Goal: Transaction & Acquisition: Book appointment/travel/reservation

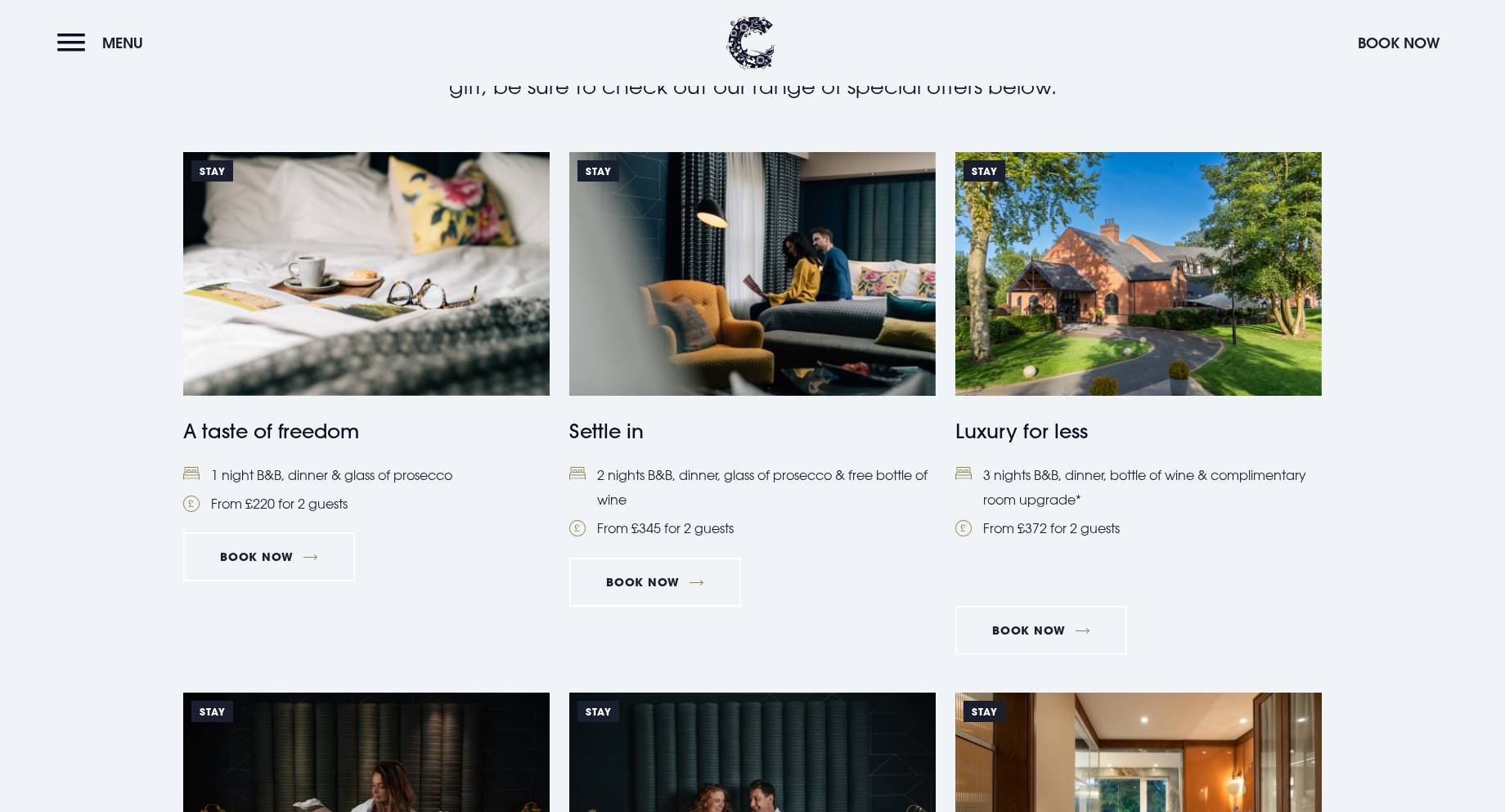
scroll to position [408, 0]
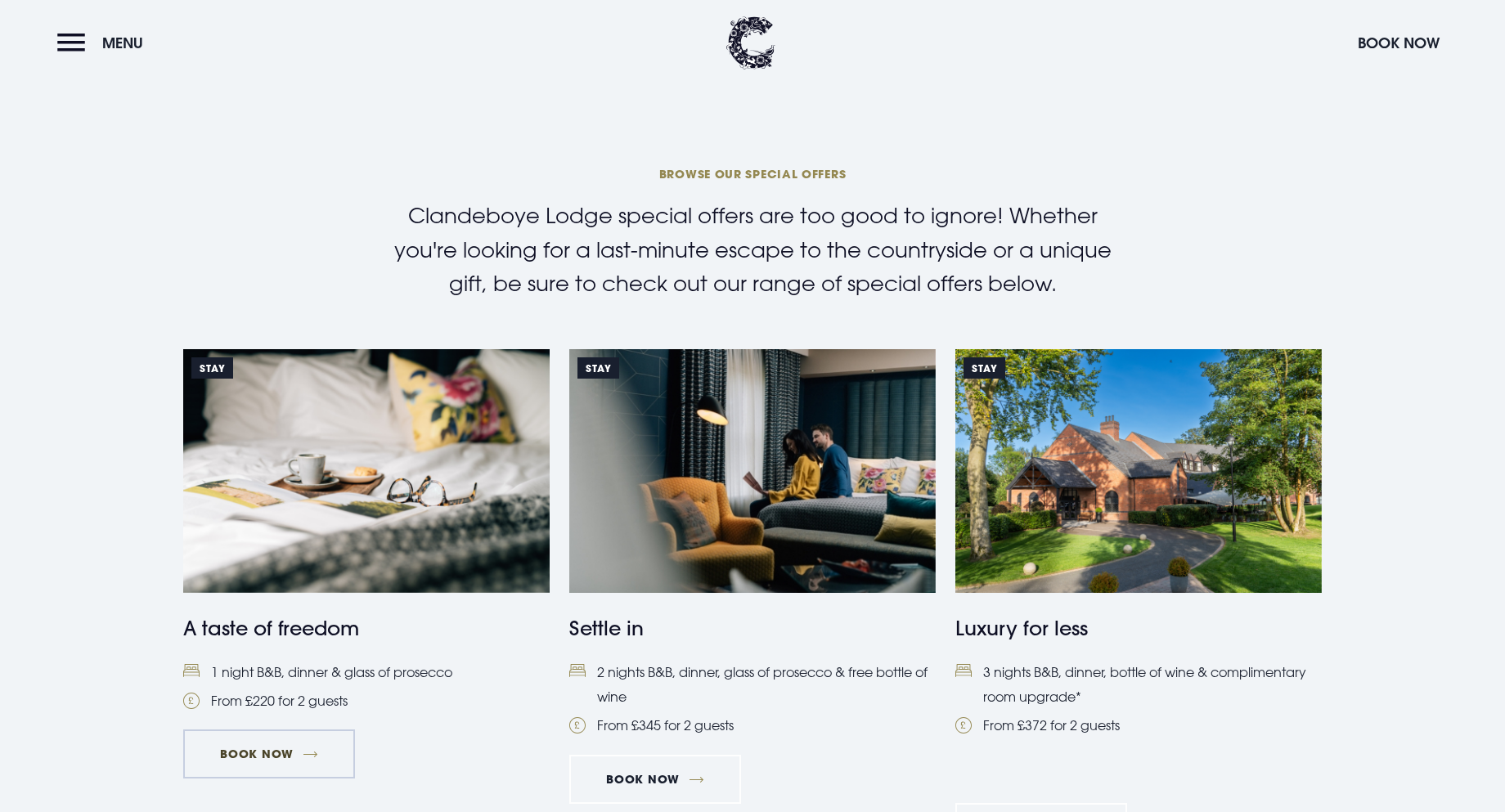
click at [271, 744] on link "Book Now" at bounding box center [269, 753] width 171 height 49
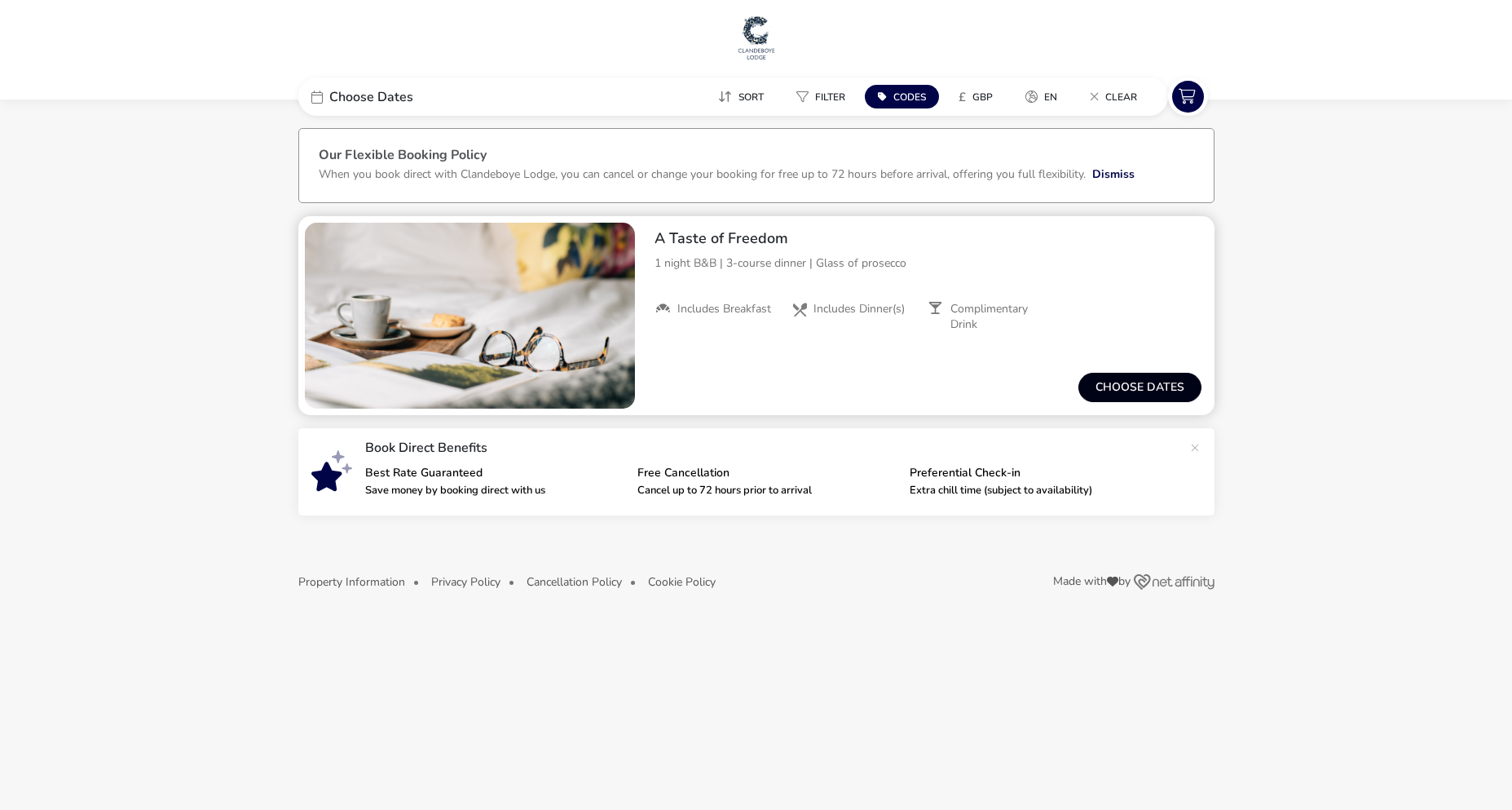
click at [1100, 379] on button "Choose dates" at bounding box center [1140, 387] width 123 height 30
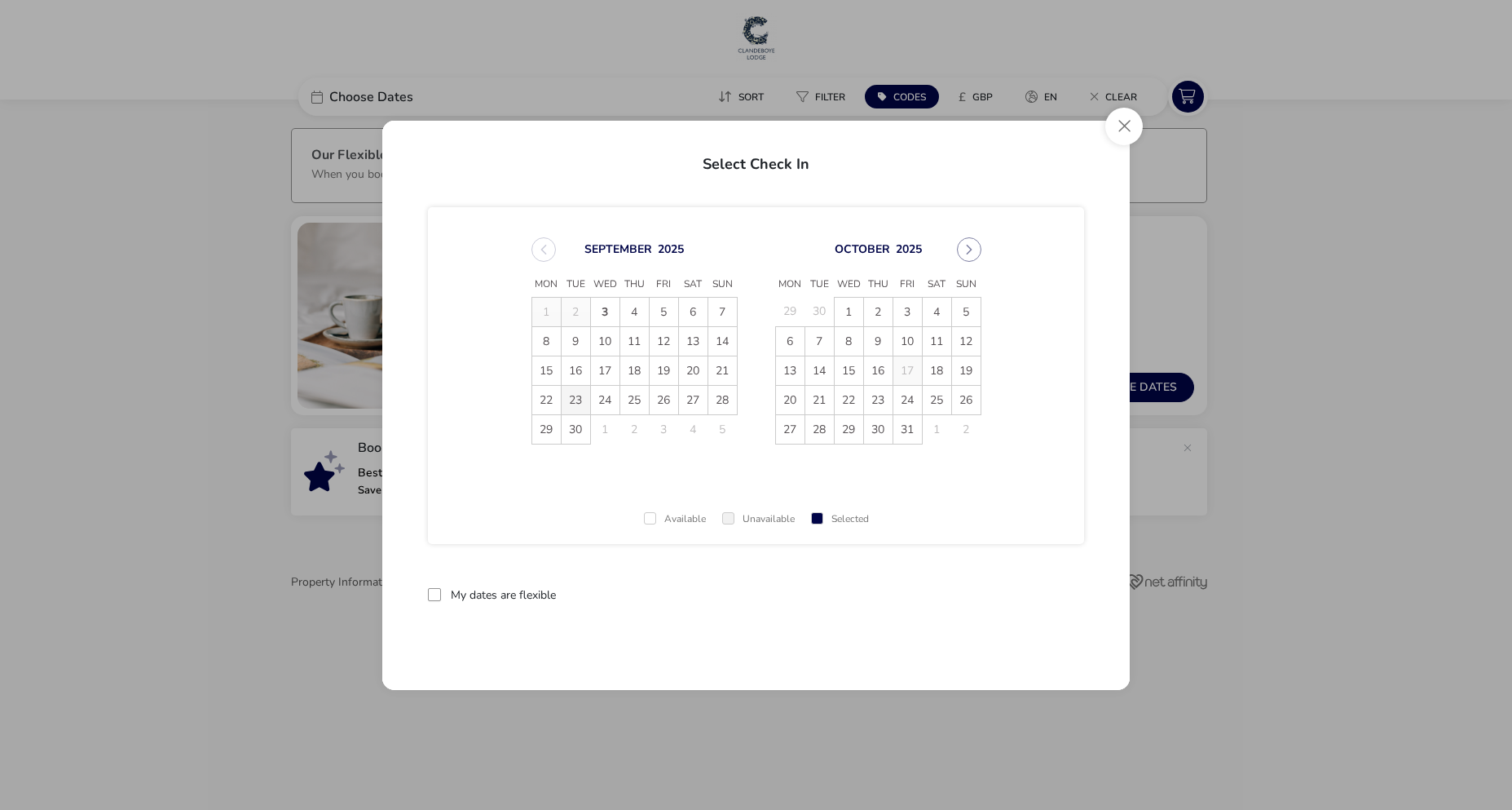
click at [577, 403] on span "23" at bounding box center [576, 400] width 29 height 29
click at [600, 397] on span "24" at bounding box center [606, 400] width 29 height 29
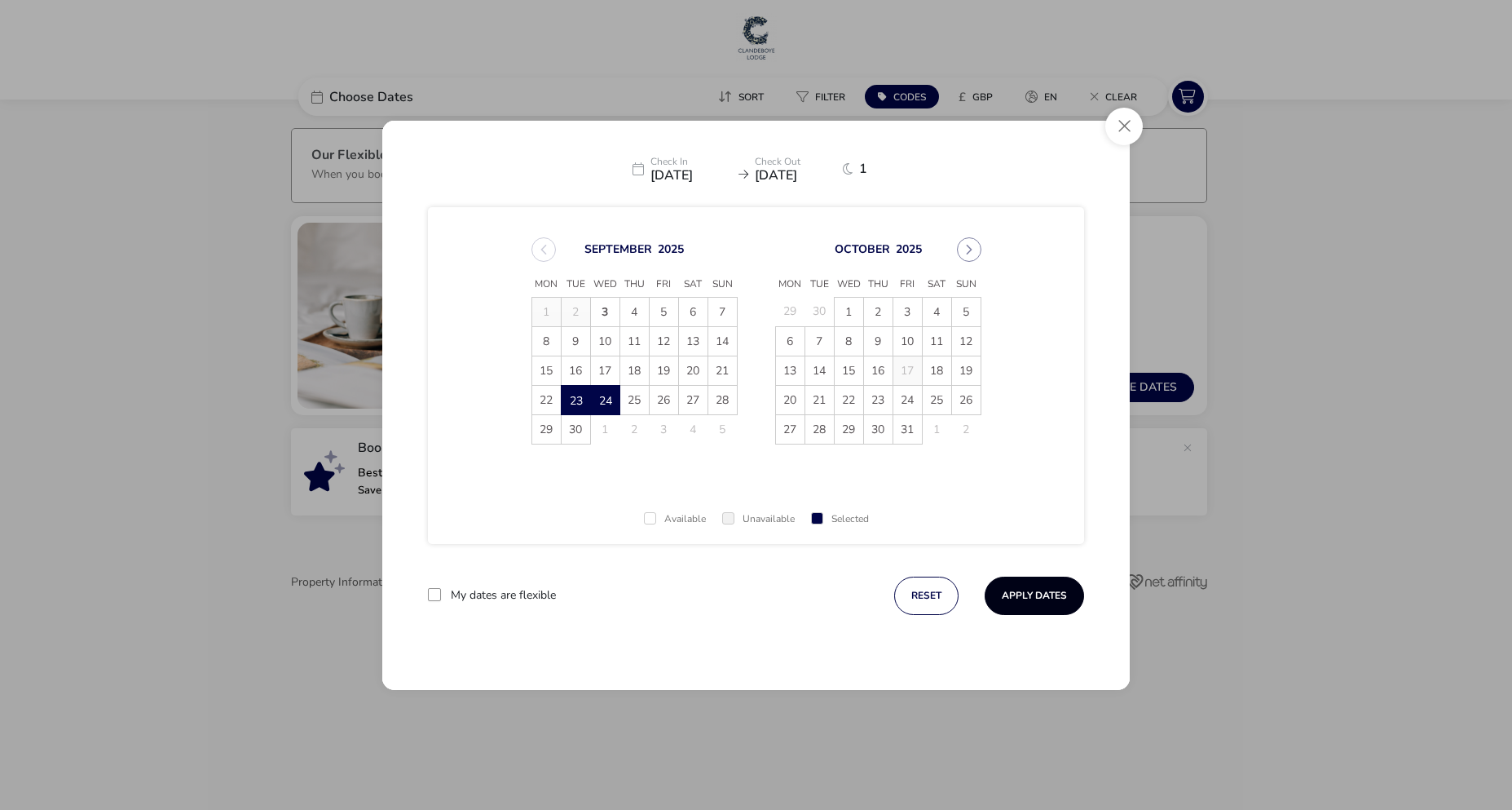
click at [1011, 601] on button "Apply Dates" at bounding box center [1035, 595] width 100 height 39
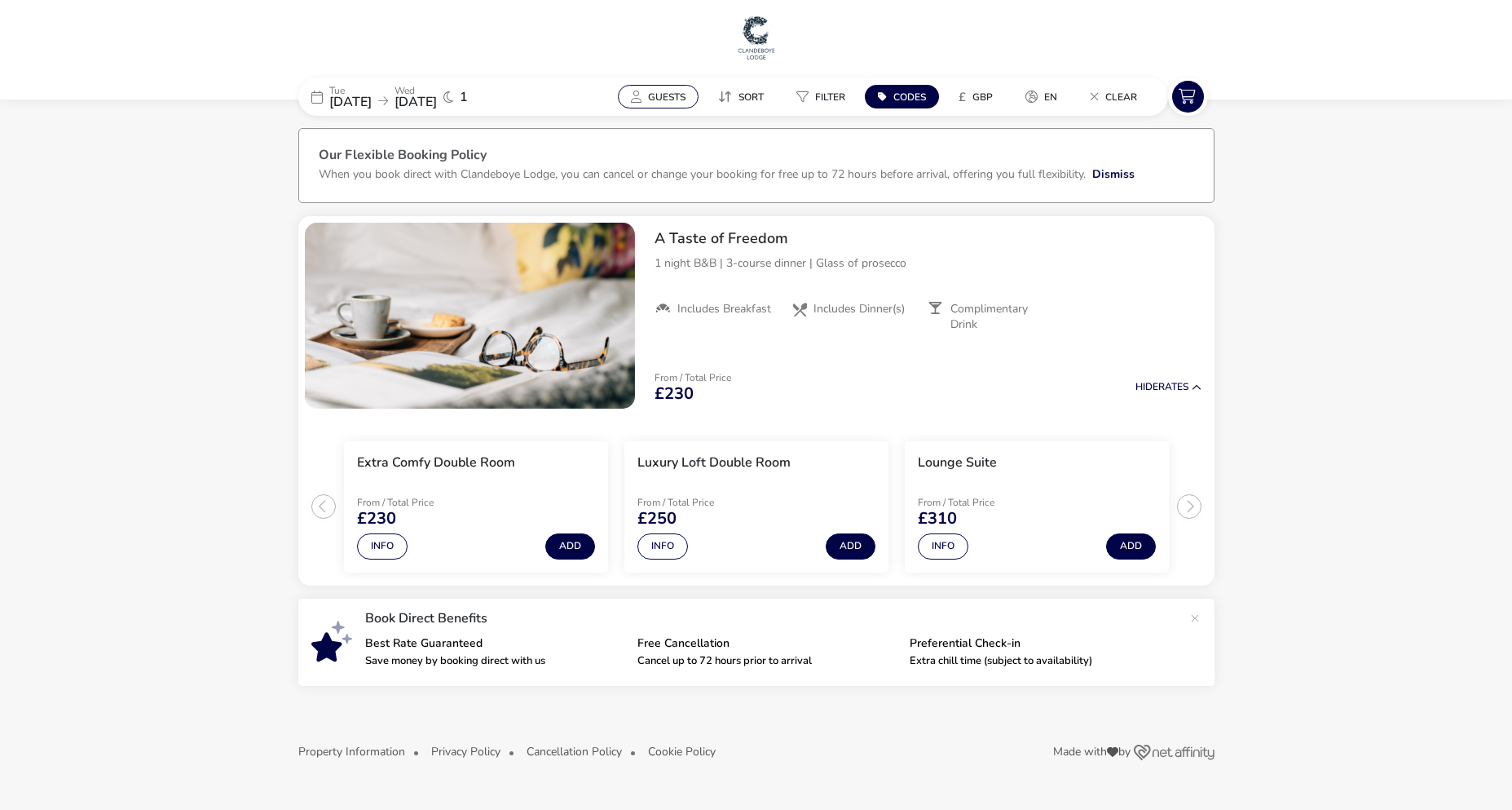
click at [654, 93] on span "Guests" at bounding box center [667, 97] width 38 height 13
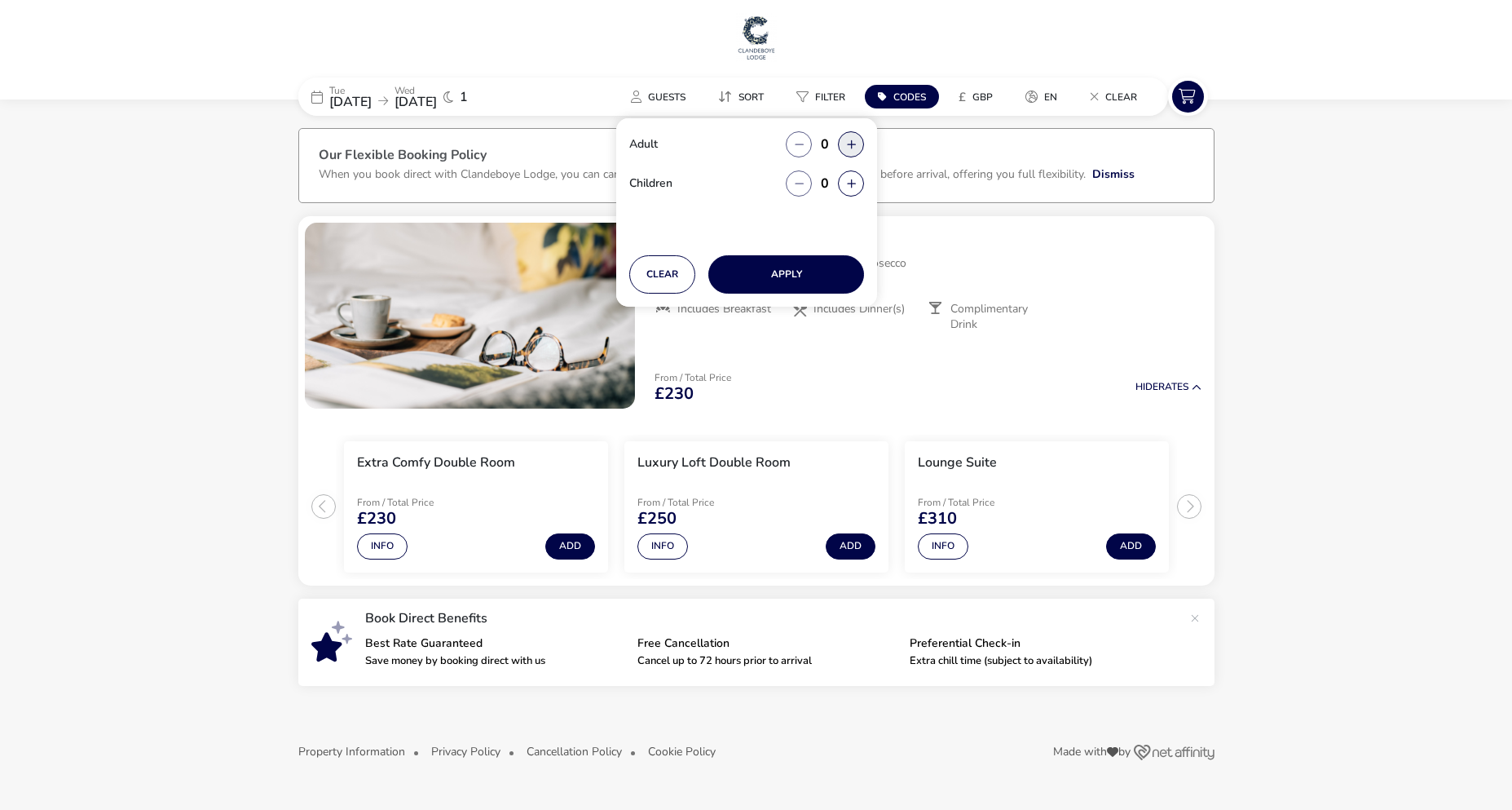
click at [854, 147] on button "button" at bounding box center [850, 144] width 26 height 26
type input "2"
click at [813, 285] on button "Apply" at bounding box center [786, 274] width 156 height 39
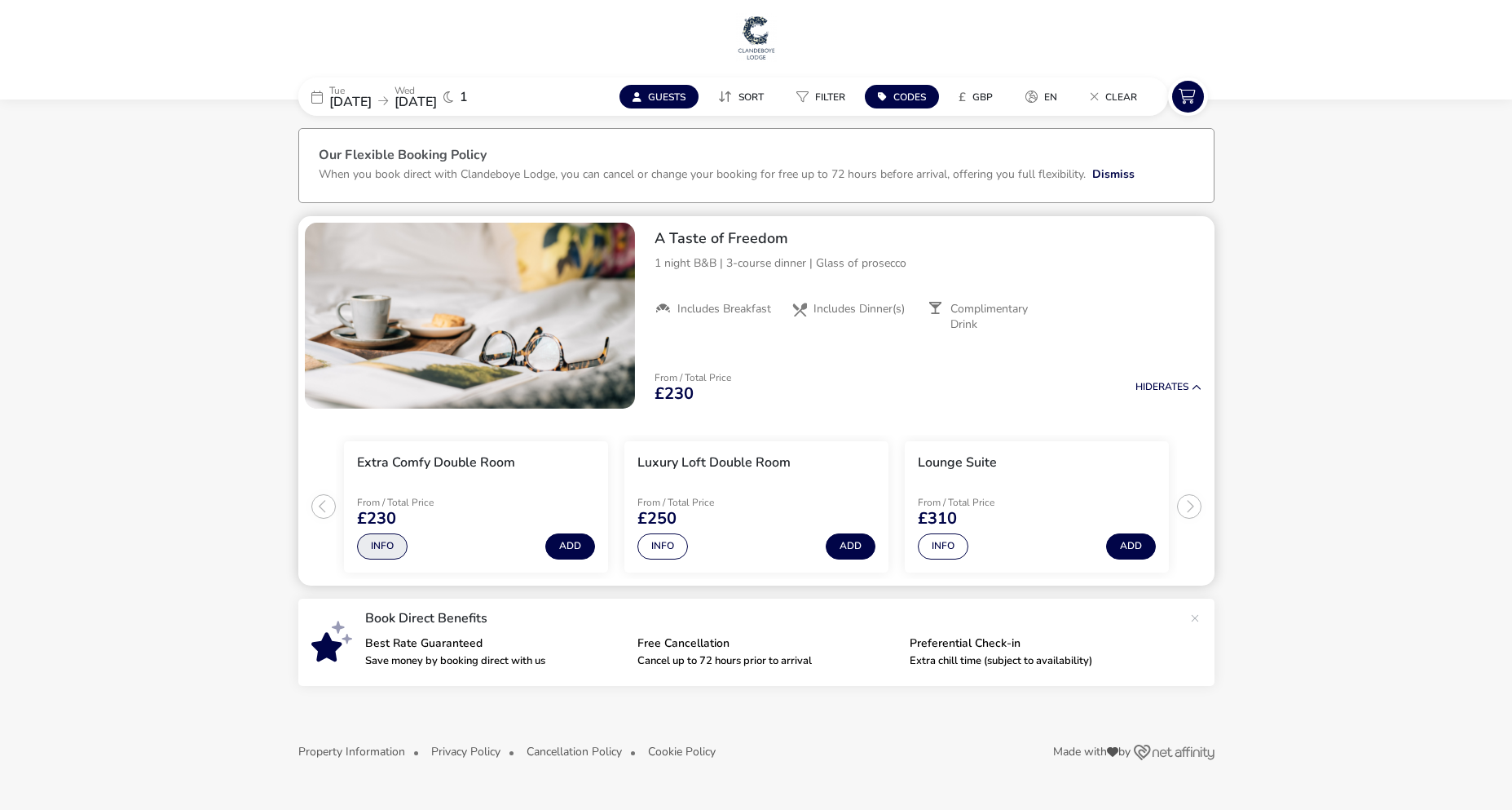
click at [369, 545] on button "Info" at bounding box center [382, 546] width 50 height 26
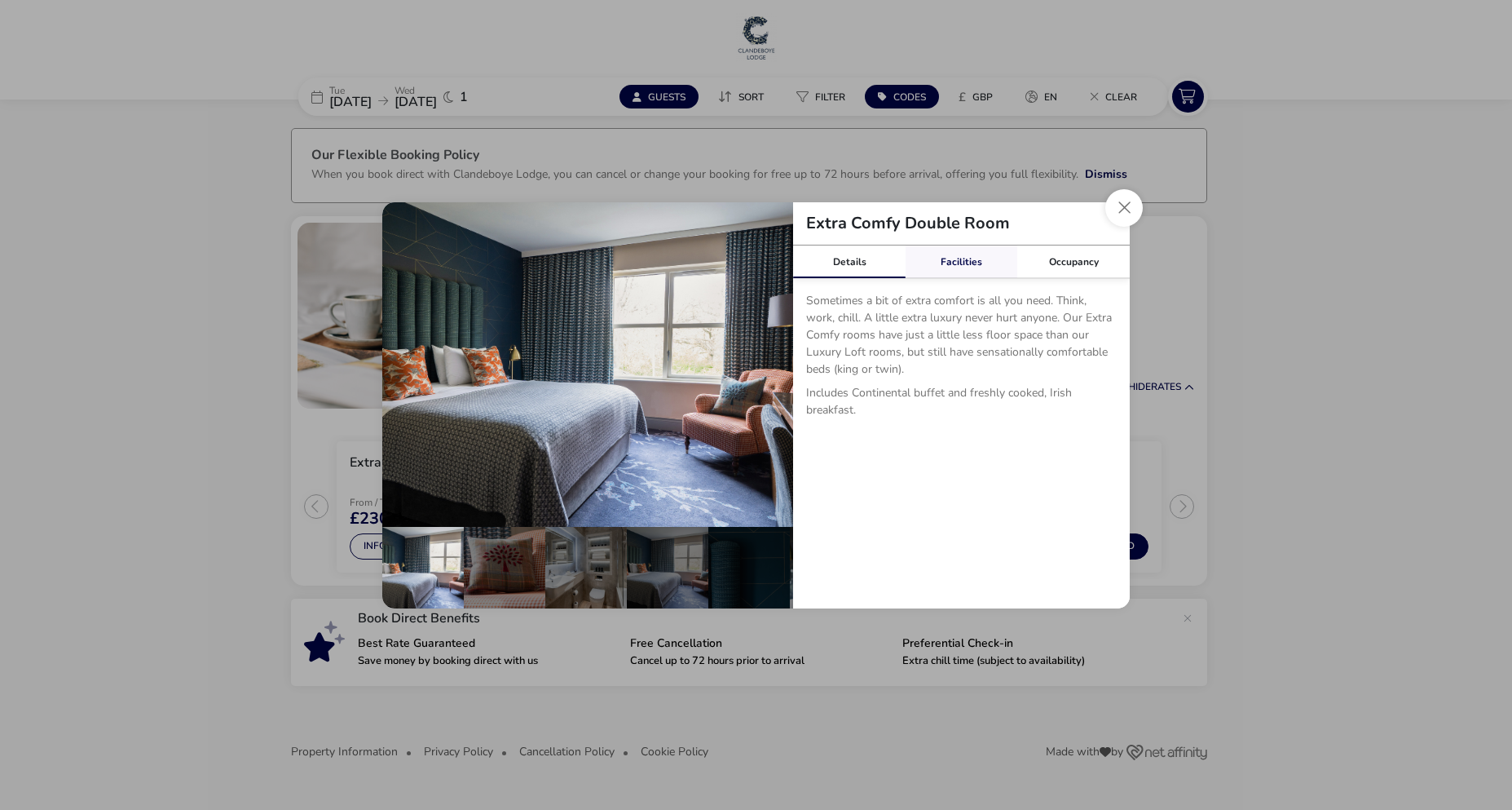
click at [968, 267] on link "Facilities" at bounding box center [962, 262] width 112 height 32
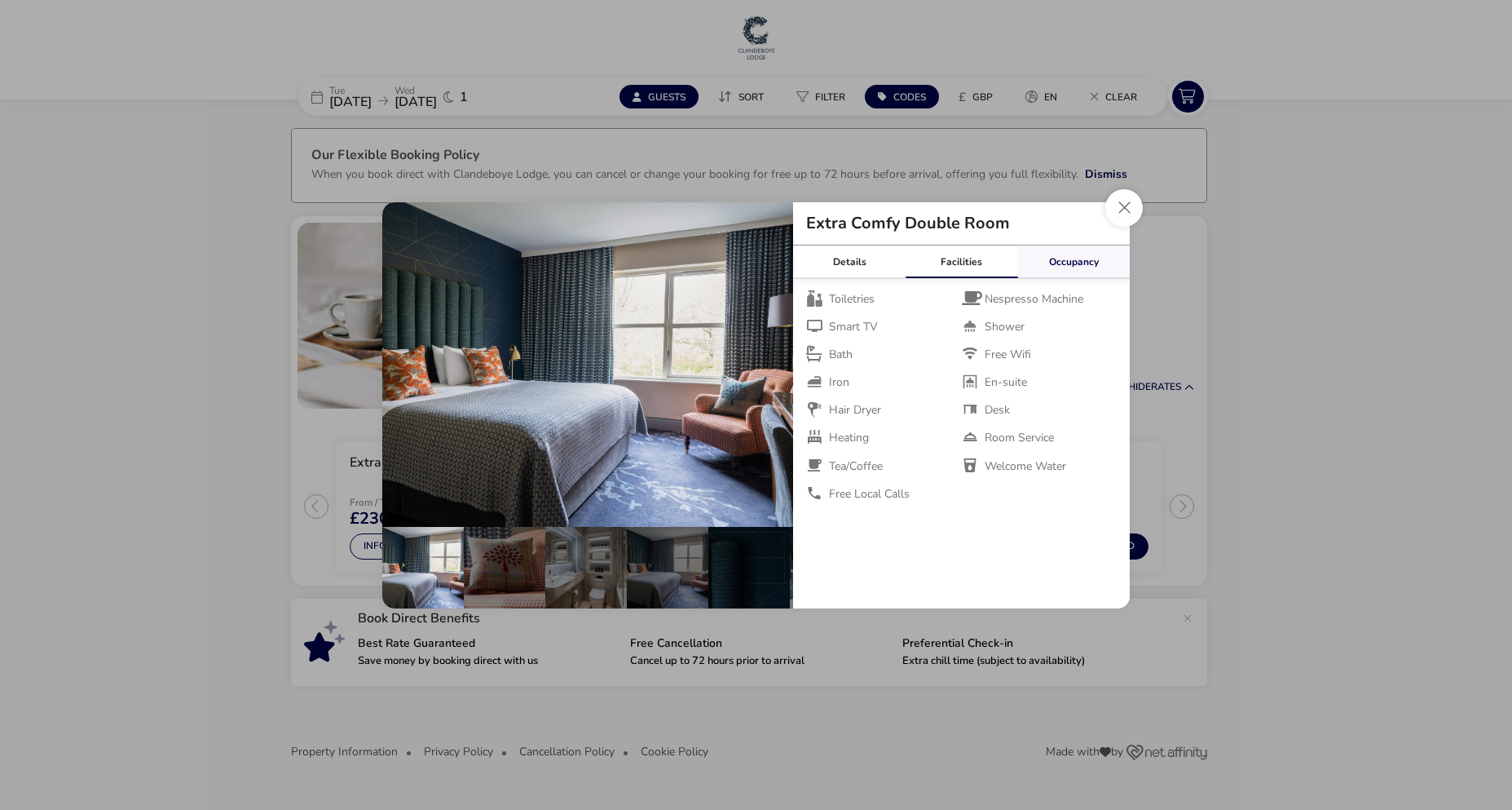
click at [1062, 273] on link "Occupancy" at bounding box center [1073, 262] width 112 height 32
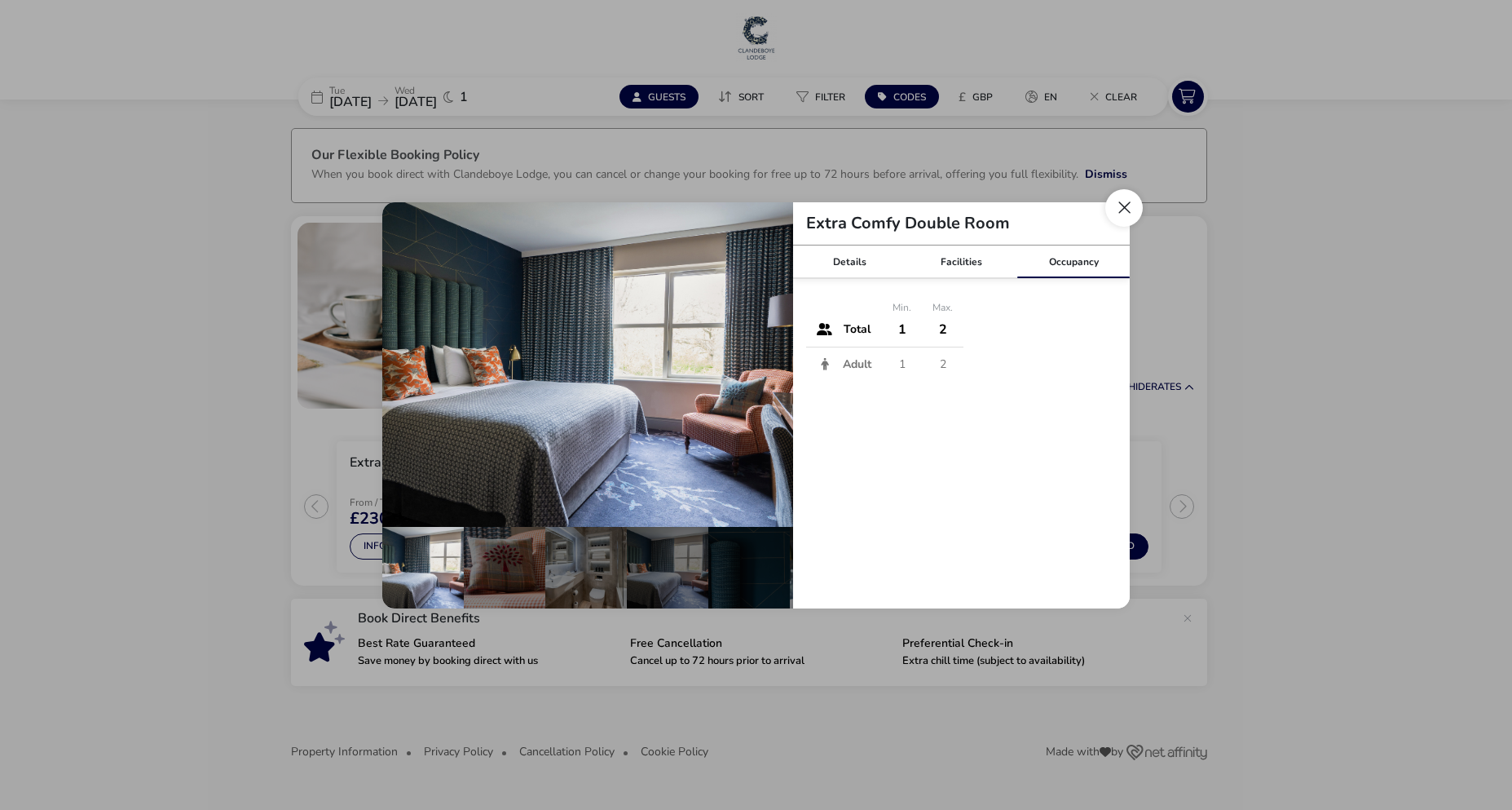
click at [1118, 208] on button "Close dialog" at bounding box center [1125, 208] width 38 height 38
